Goal: Task Accomplishment & Management: Use online tool/utility

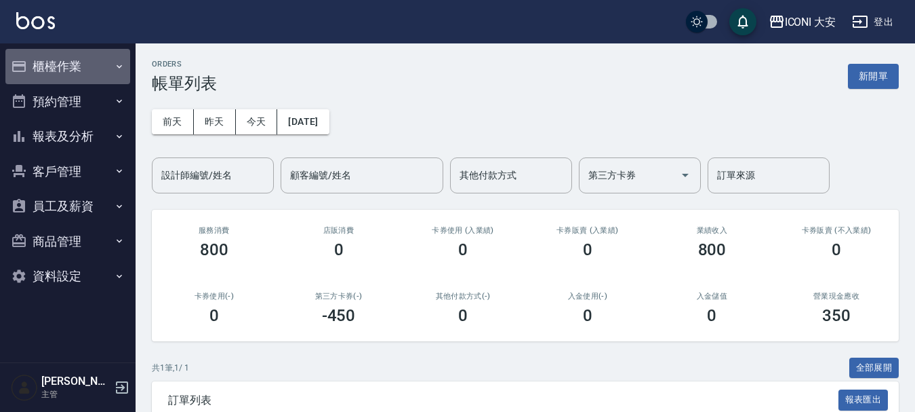
click at [102, 65] on button "櫃檯作業" at bounding box center [67, 66] width 125 height 35
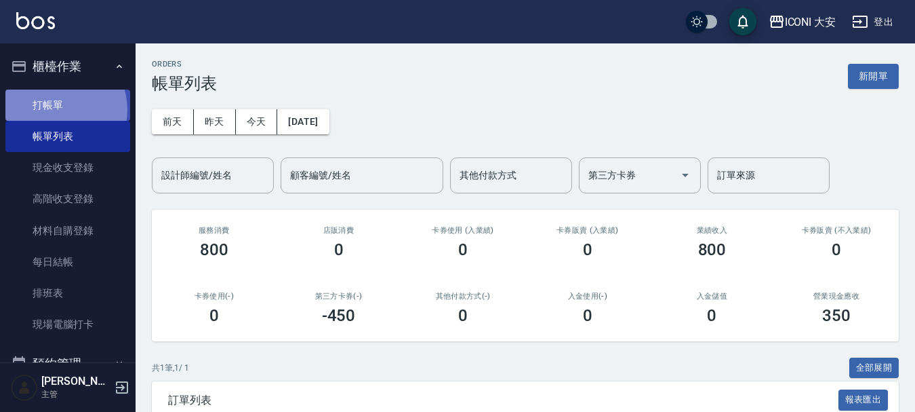
click at [57, 109] on link "打帳單" at bounding box center [67, 104] width 125 height 31
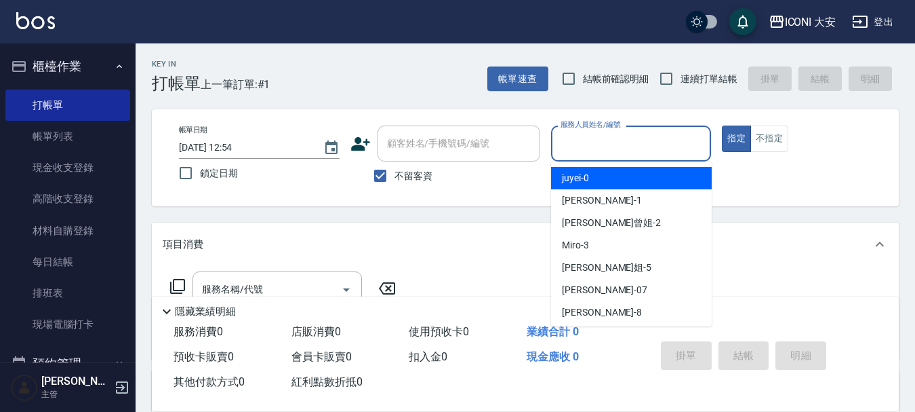
click at [665, 140] on input "服務人員姓名/編號" at bounding box center [631, 144] width 148 height 24
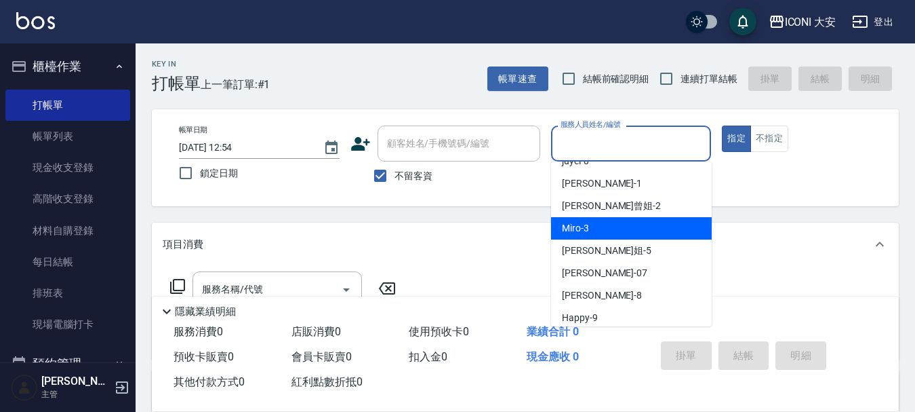
scroll to position [25, 0]
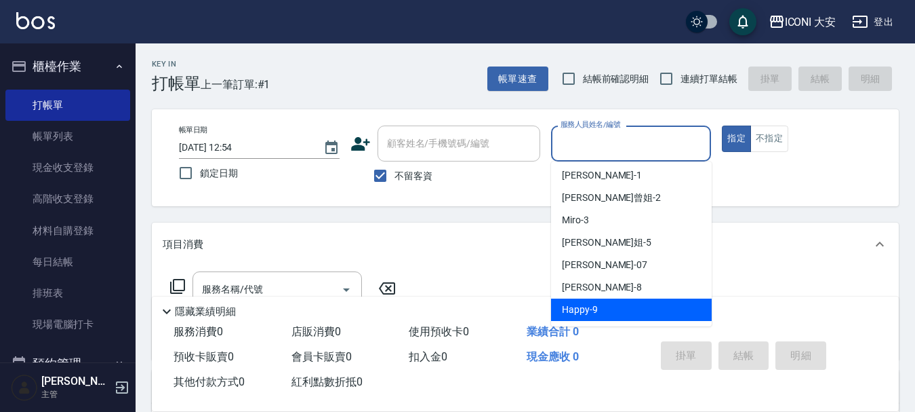
click at [595, 312] on span "Happy -9" at bounding box center [580, 309] width 36 height 14
type input "Happy-9"
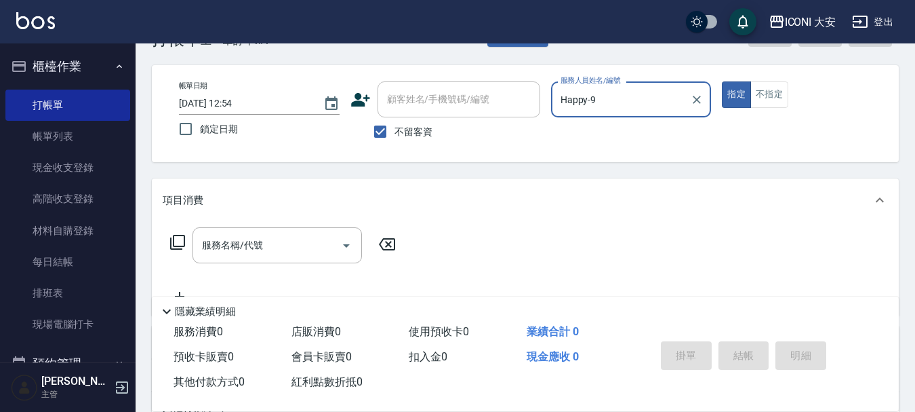
scroll to position [68, 0]
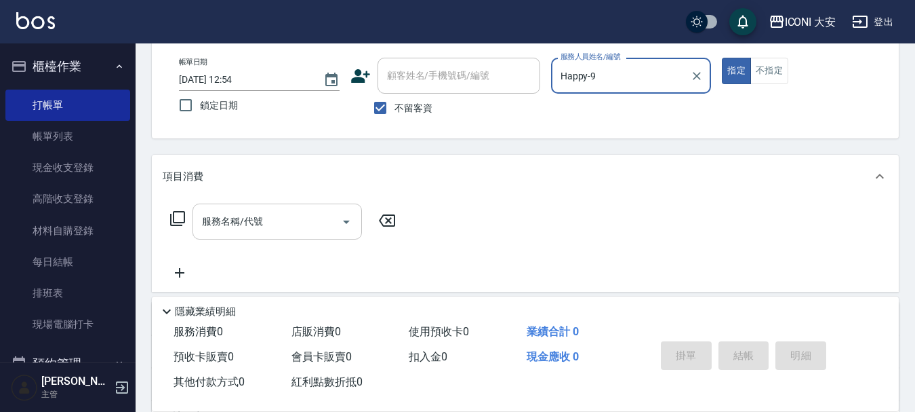
click at [315, 216] on input "服務名稱/代號" at bounding box center [267, 222] width 137 height 24
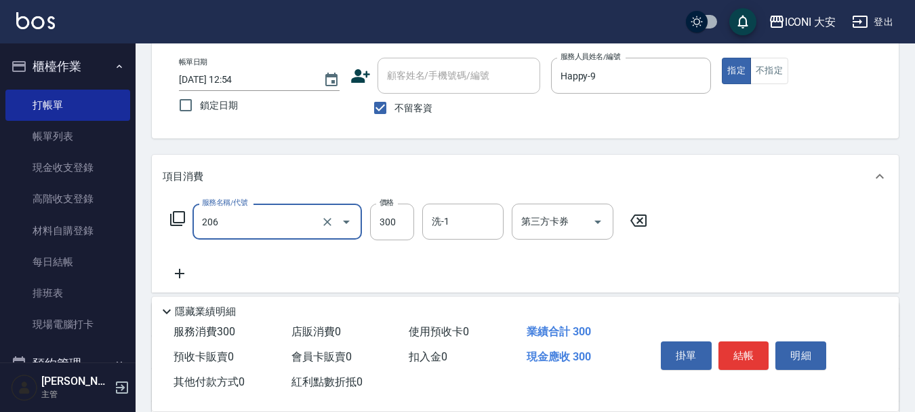
type input "洗髮(206)"
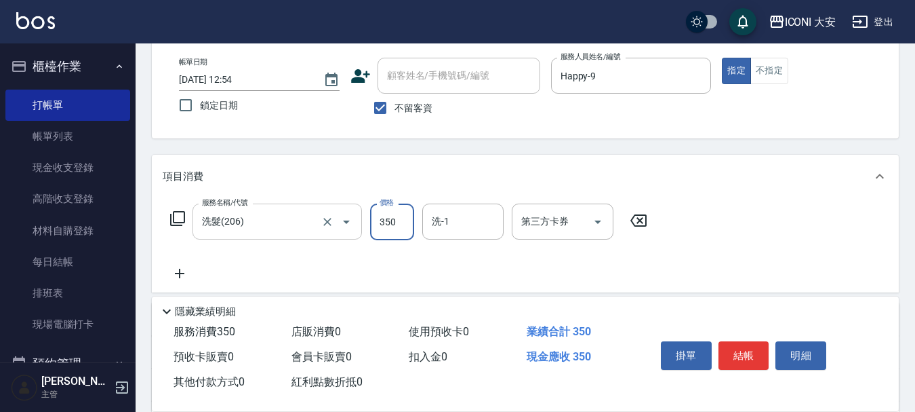
type input "350"
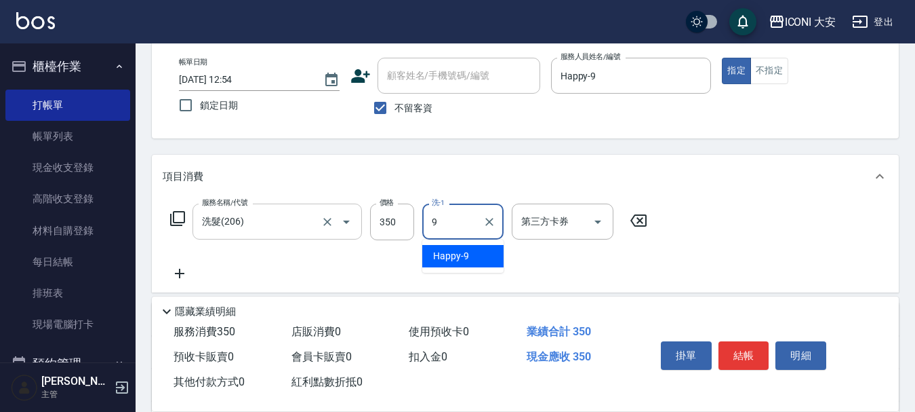
type input "Happy-9"
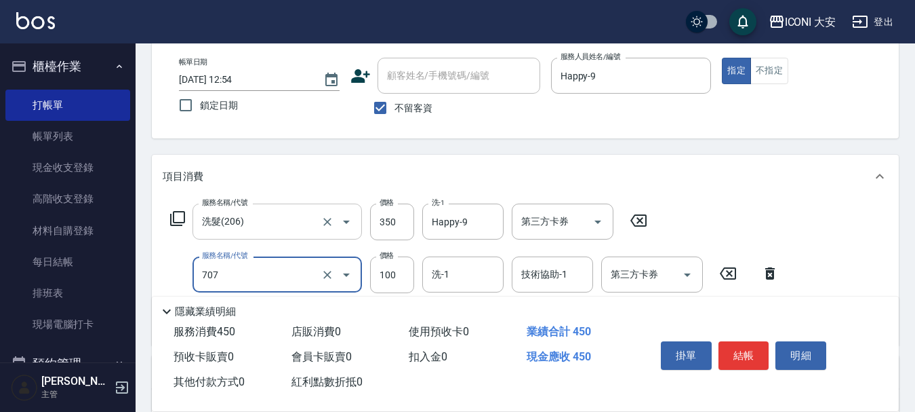
type input "瞬間護髮(707)"
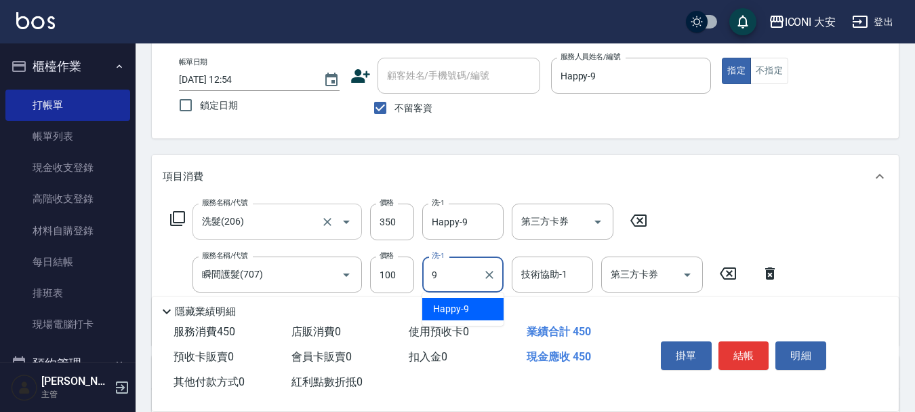
type input "Happy-9"
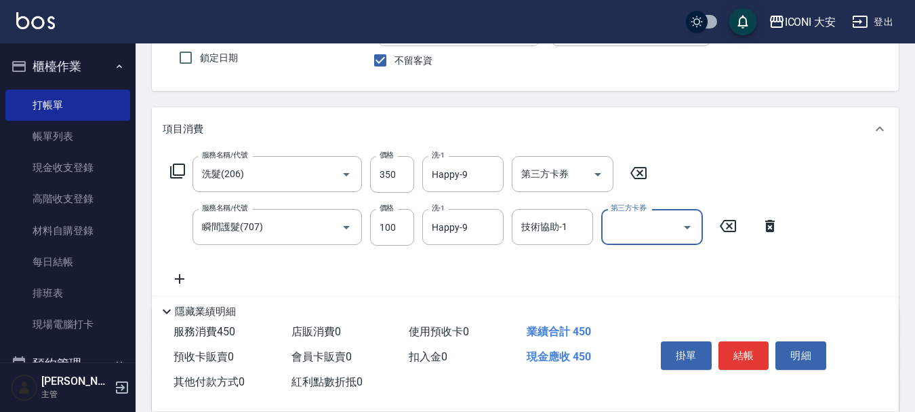
scroll to position [136, 0]
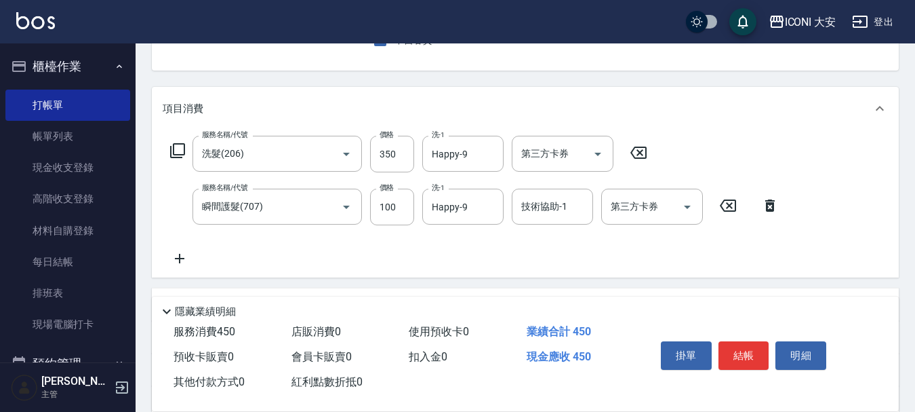
click at [181, 256] on icon at bounding box center [180, 258] width 34 height 16
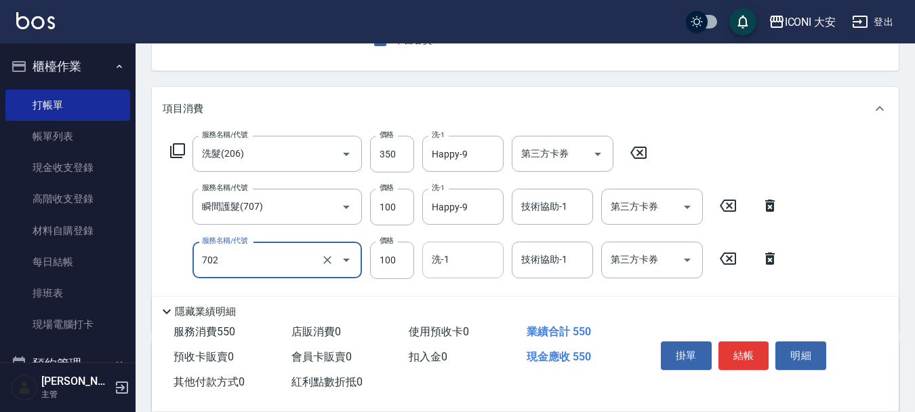
type input "勞水.精油(702)"
click at [469, 263] on input "洗-1" at bounding box center [462, 259] width 69 height 24
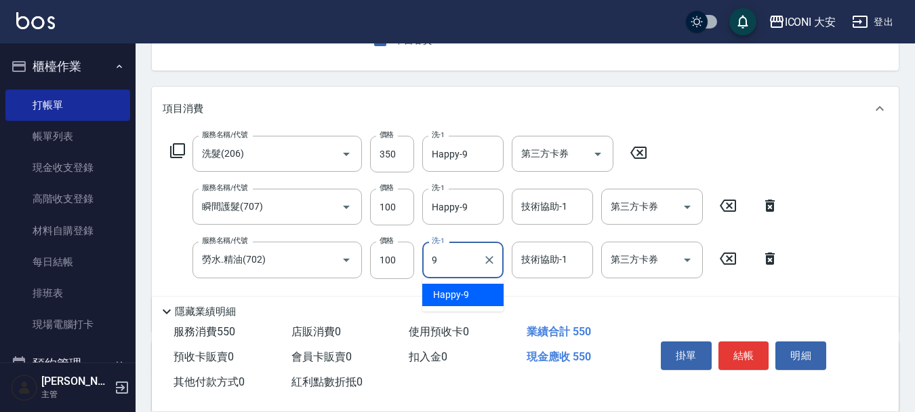
type input "Happy-9"
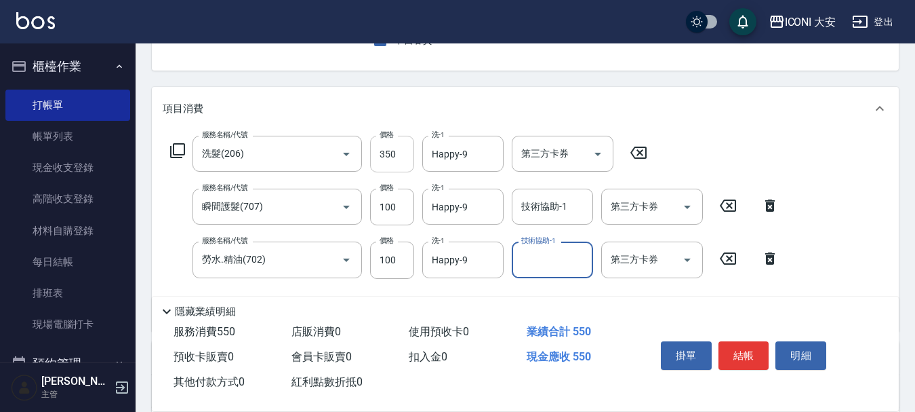
click at [402, 155] on input "350" at bounding box center [392, 154] width 44 height 37
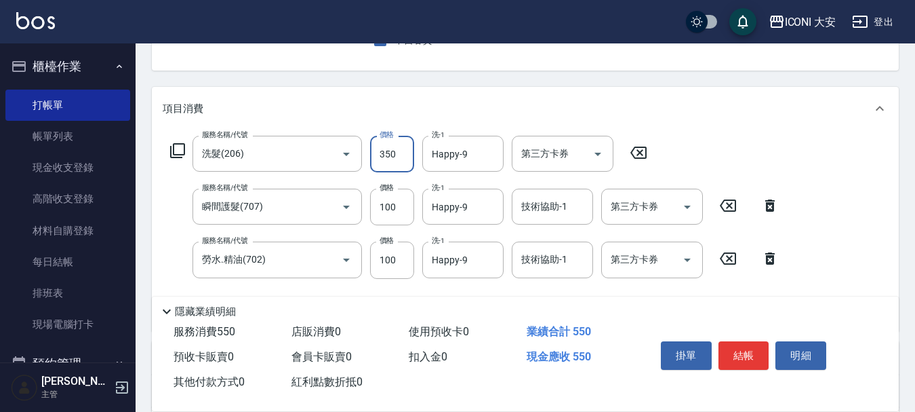
click at [402, 155] on input "350" at bounding box center [392, 154] width 44 height 37
type input "449"
click at [737, 341] on button "結帳" at bounding box center [744, 355] width 51 height 28
